Goal: Register for event/course

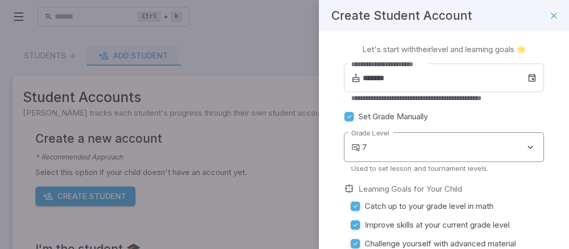
click at [375, 143] on body "**********" at bounding box center [284, 202] width 569 height 404
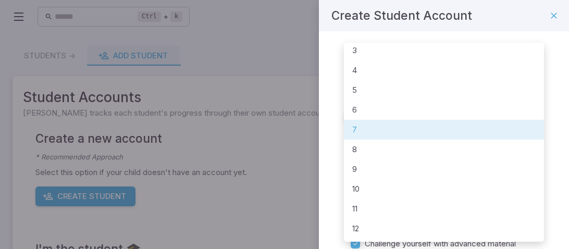
scroll to position [66, 0]
click at [387, 177] on li "9" at bounding box center [444, 169] width 200 height 20
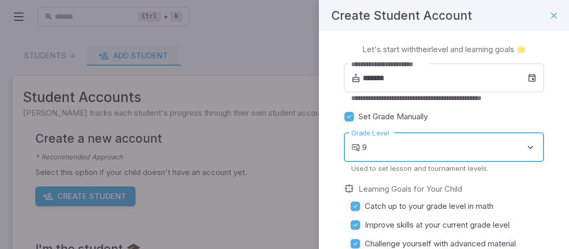
click at [406, 148] on body "**********" at bounding box center [284, 202] width 569 height 404
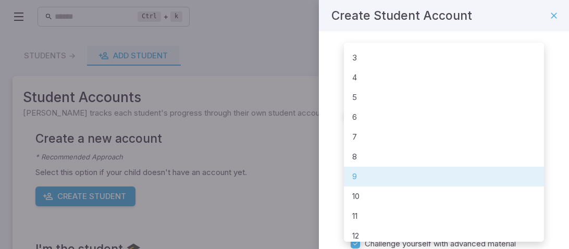
scroll to position [64, 0]
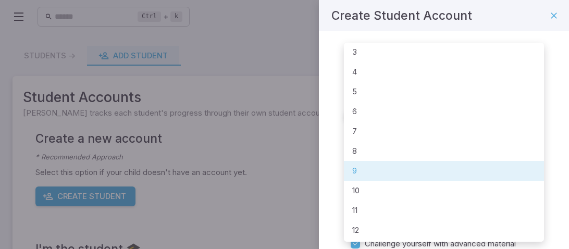
click at [385, 185] on li "10" at bounding box center [444, 191] width 200 height 20
type input "**"
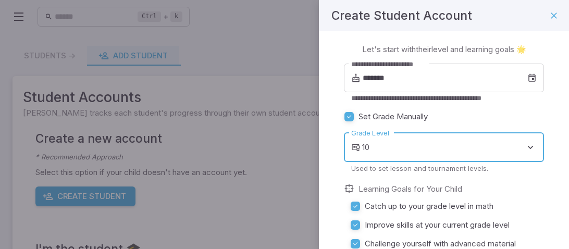
scroll to position [93, 0]
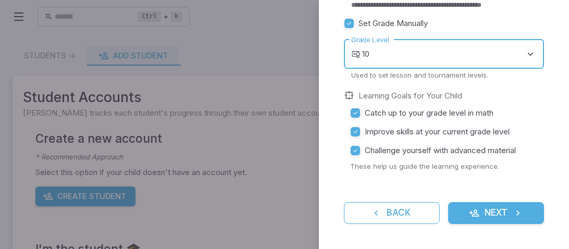
click at [494, 207] on button "Next" at bounding box center [496, 213] width 96 height 22
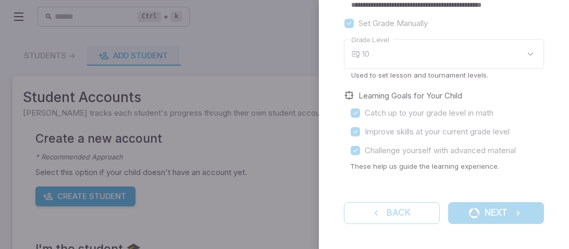
scroll to position [0, 0]
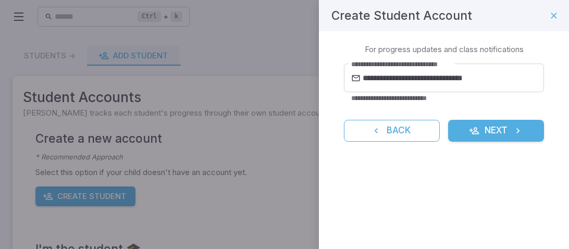
click at [491, 141] on button "Next" at bounding box center [496, 131] width 96 height 22
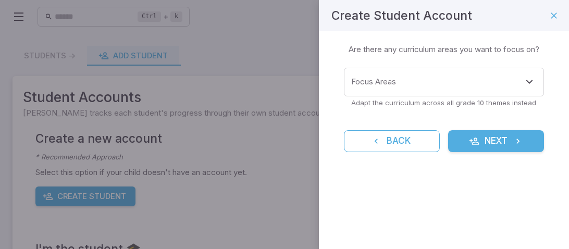
click at [491, 141] on button "Next" at bounding box center [496, 141] width 96 height 22
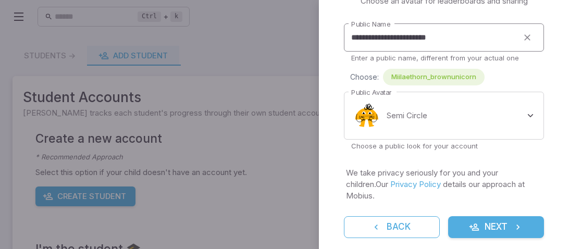
scroll to position [51, 0]
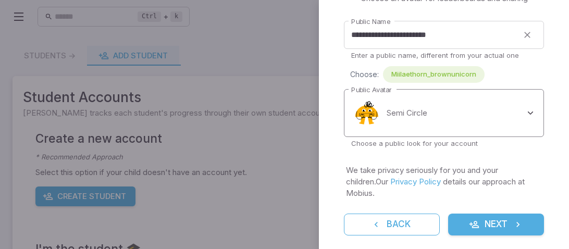
click at [434, 119] on body "**********" at bounding box center [284, 202] width 569 height 404
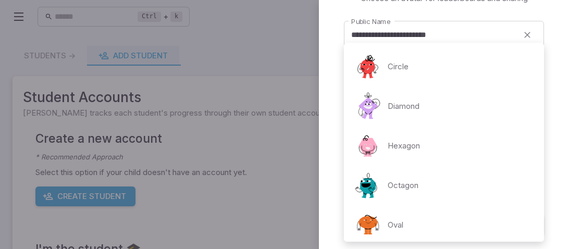
scroll to position [241, 0]
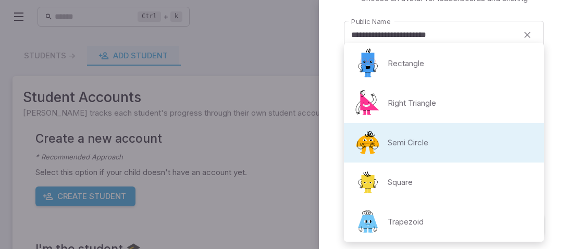
click at [425, 64] on li "Rectangle" at bounding box center [444, 64] width 200 height 40
type input "**********"
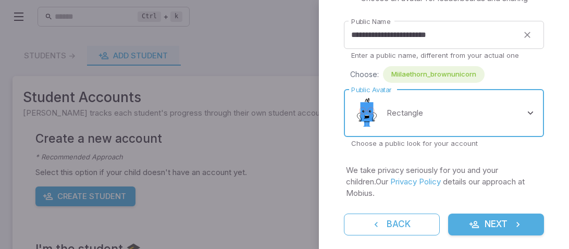
click at [488, 214] on button "Next" at bounding box center [496, 225] width 96 height 22
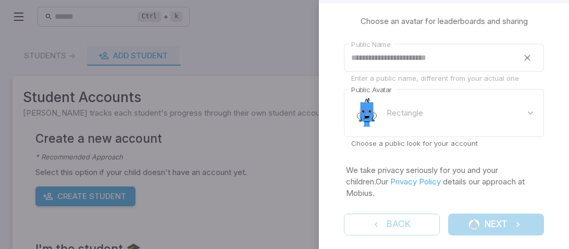
scroll to position [0, 0]
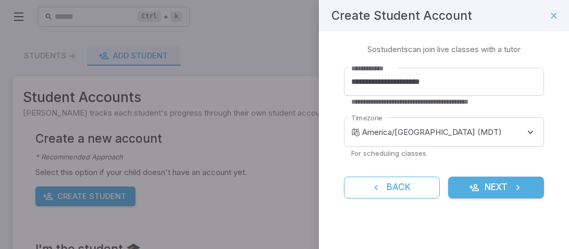
click at [497, 193] on button "Next" at bounding box center [496, 188] width 96 height 22
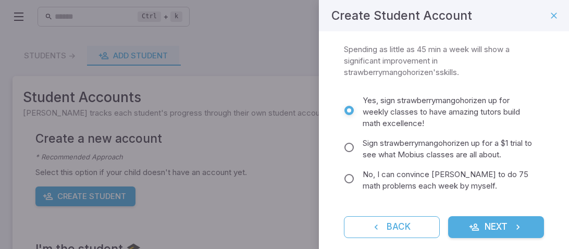
click at [504, 229] on button "Next" at bounding box center [496, 227] width 96 height 22
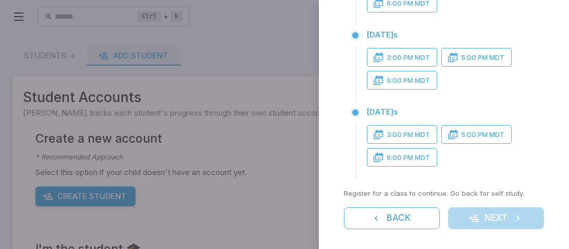
scroll to position [283, 0]
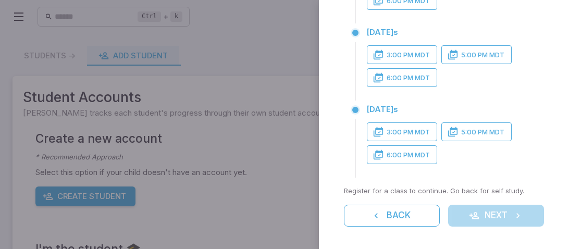
click at [355, 107] on span at bounding box center [355, 110] width 6 height 6
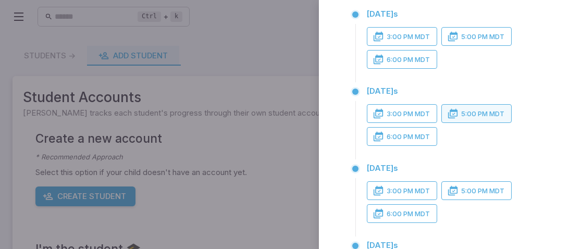
scroll to position [0, 0]
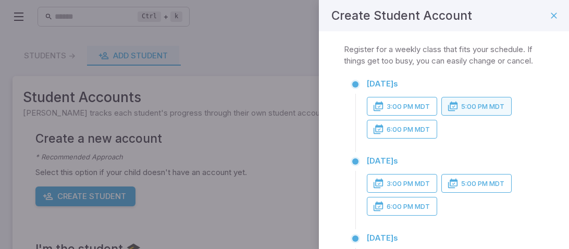
click at [498, 113] on button "5:00 PM MDT" at bounding box center [476, 106] width 70 height 19
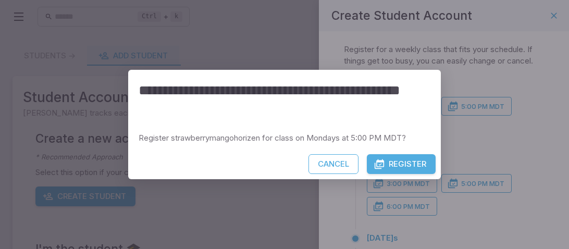
click at [489, 151] on div "**********" at bounding box center [284, 124] width 569 height 249
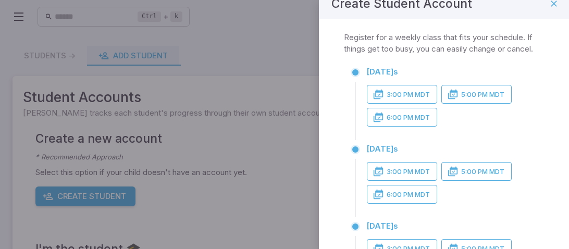
scroll to position [16, 0]
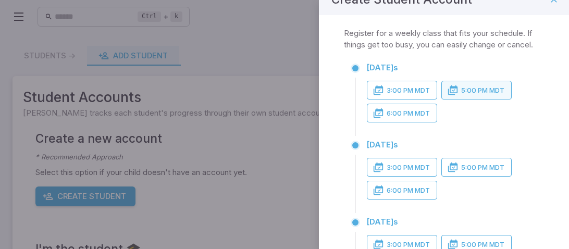
click at [499, 97] on button "5:00 PM MDT" at bounding box center [476, 90] width 70 height 19
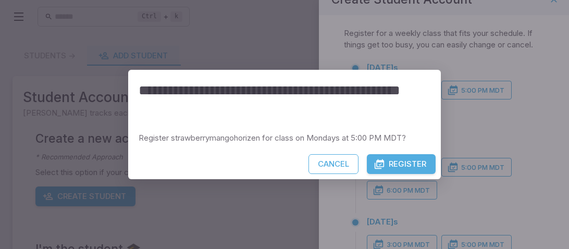
click at [417, 161] on button "Register" at bounding box center [401, 164] width 69 height 20
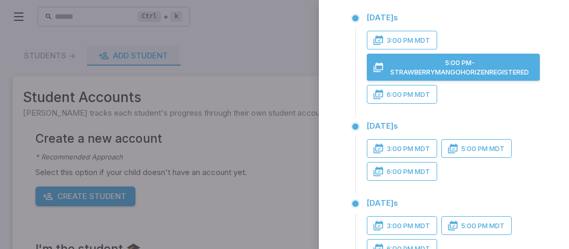
scroll to position [66, 0]
click at [459, 156] on button "5:00 PM MDT" at bounding box center [476, 148] width 70 height 19
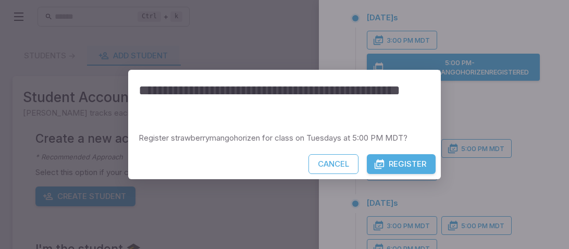
click at [409, 167] on button "Register" at bounding box center [401, 164] width 69 height 20
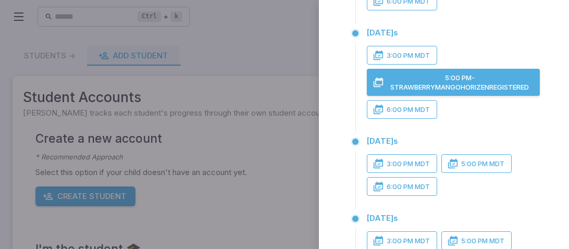
scroll to position [191, 0]
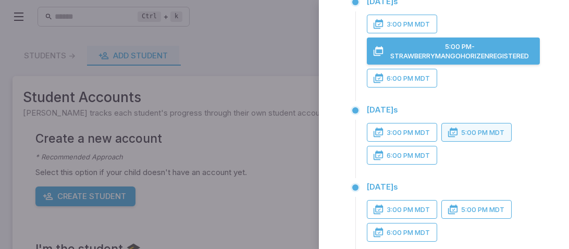
click at [492, 137] on button "5:00 PM MDT" at bounding box center [476, 132] width 70 height 19
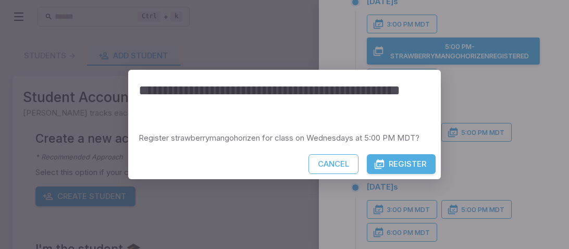
click at [419, 157] on button "Register" at bounding box center [401, 164] width 69 height 20
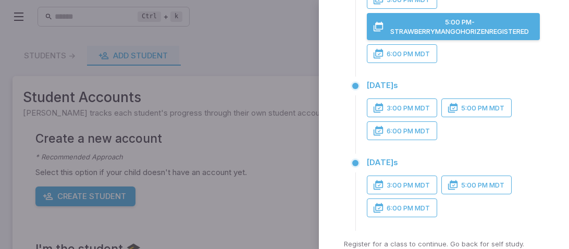
scroll to position [324, 0]
click at [467, 104] on button "5:00 PM MDT" at bounding box center [476, 108] width 70 height 19
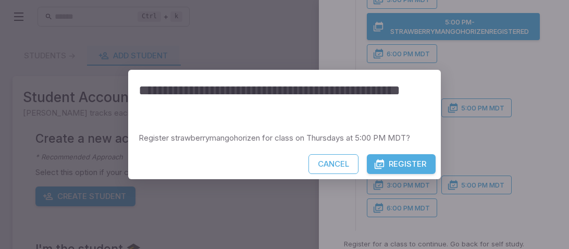
click at [395, 156] on button "Register" at bounding box center [401, 164] width 69 height 20
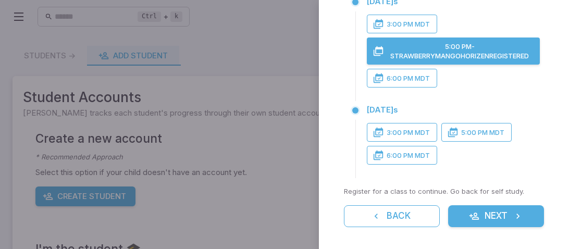
scroll to position [408, 0]
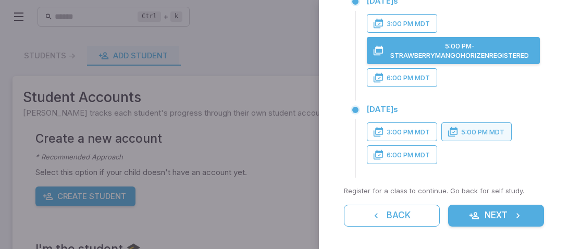
click at [474, 123] on button "5:00 PM MDT" at bounding box center [476, 131] width 70 height 19
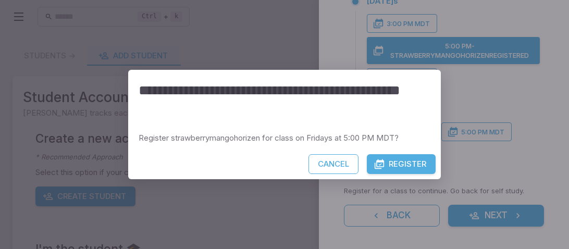
click at [415, 161] on button "Register" at bounding box center [401, 164] width 69 height 20
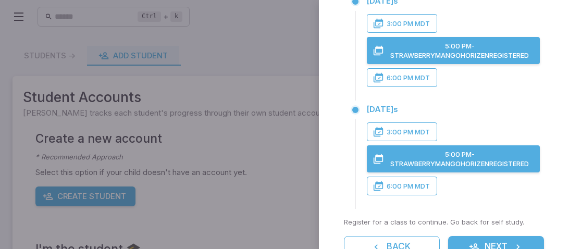
scroll to position [439, 0]
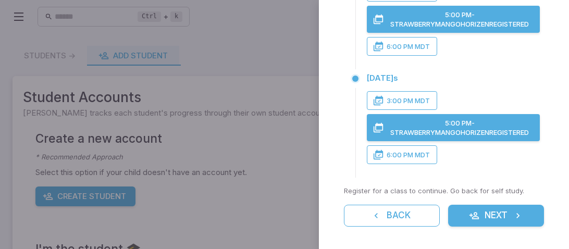
click at [473, 206] on button "Next" at bounding box center [496, 216] width 96 height 22
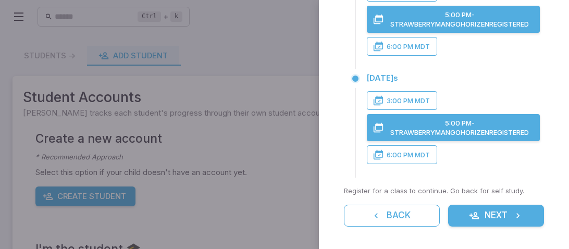
click at [473, 206] on button "Next" at bounding box center [496, 216] width 96 height 22
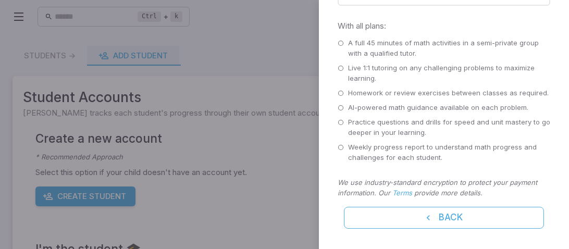
click at [340, 41] on icon at bounding box center [341, 43] width 6 height 6
click at [343, 68] on icon at bounding box center [341, 68] width 6 height 6
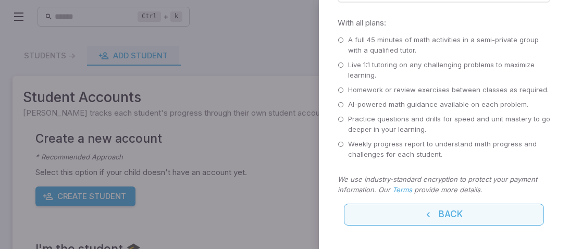
click at [433, 210] on icon "button" at bounding box center [428, 215] width 10 height 10
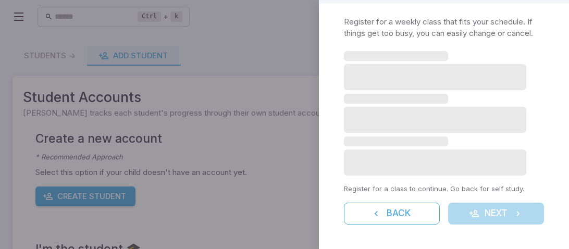
scroll to position [439, 0]
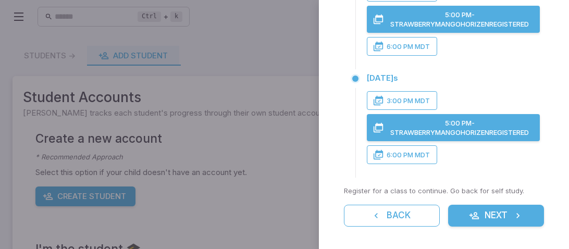
click at [481, 205] on button "Next" at bounding box center [496, 216] width 96 height 22
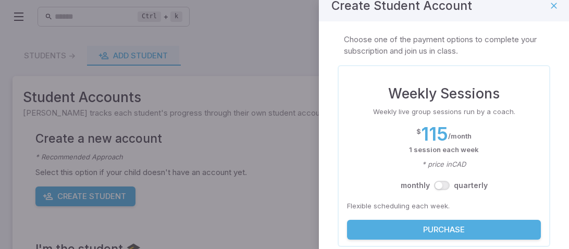
scroll to position [0, 0]
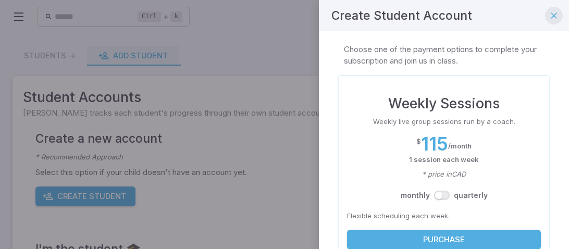
click at [556, 13] on icon "button" at bounding box center [554, 15] width 10 height 10
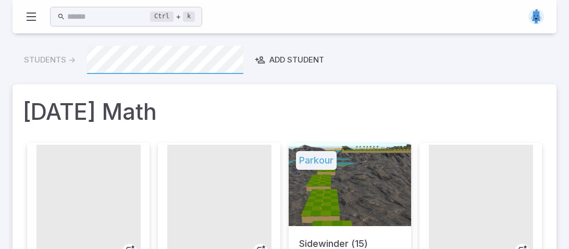
scroll to position [95, 0]
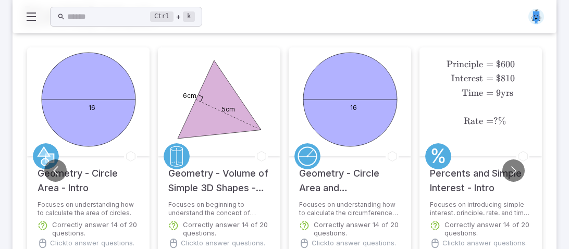
click at [69, 74] on circle at bounding box center [89, 100] width 94 height 94
